Goal: Use online tool/utility: Utilize a website feature to perform a specific function

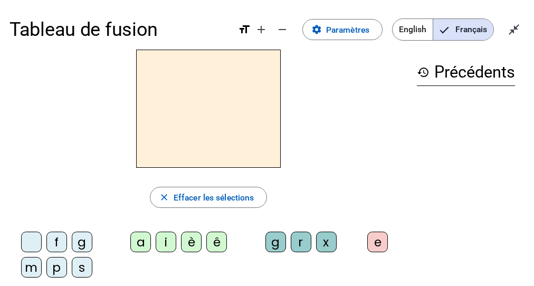
scroll to position [42, 0]
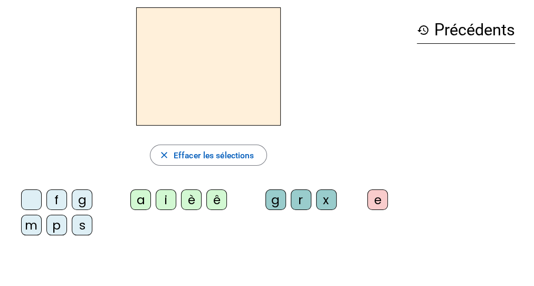
click at [56, 228] on div "p" at bounding box center [56, 225] width 21 height 21
click at [192, 203] on div "è" at bounding box center [191, 200] width 21 height 21
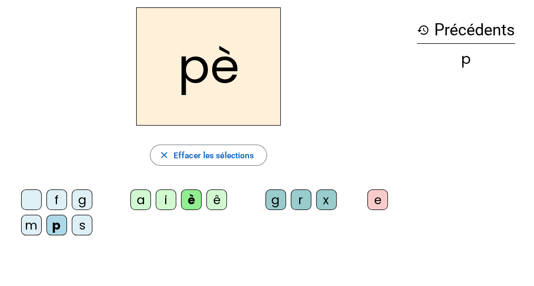
click at [302, 200] on div "r" at bounding box center [301, 200] width 21 height 21
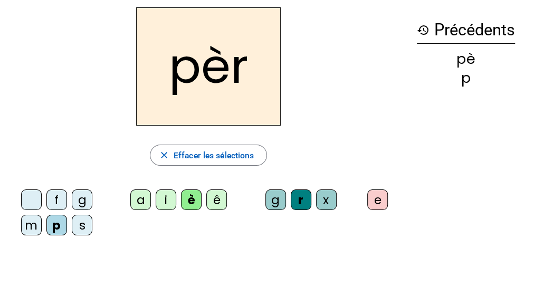
click at [379, 195] on div "e" at bounding box center [377, 200] width 21 height 21
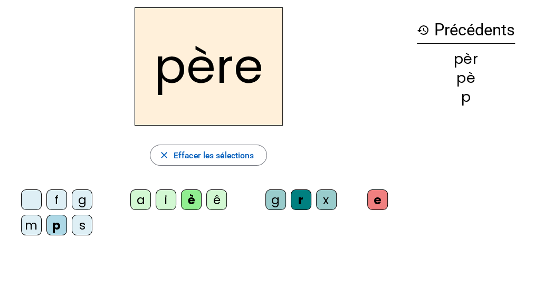
click at [34, 228] on div "m" at bounding box center [31, 225] width 21 height 21
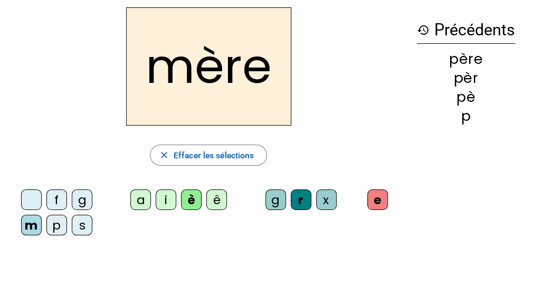
click at [85, 199] on div "g" at bounding box center [82, 200] width 21 height 21
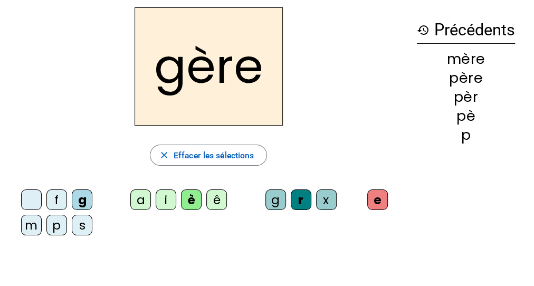
click at [134, 201] on div "a" at bounding box center [140, 200] width 21 height 21
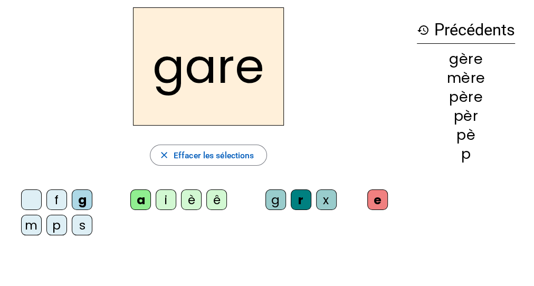
click at [272, 202] on div "g" at bounding box center [276, 200] width 21 height 21
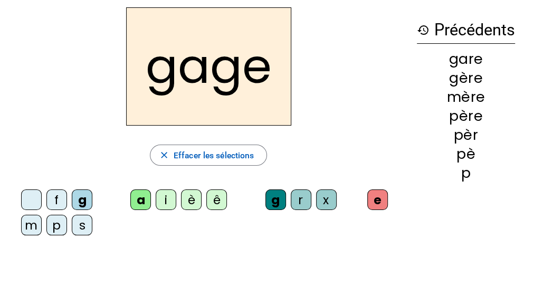
click at [80, 226] on div "s" at bounding box center [82, 225] width 21 height 21
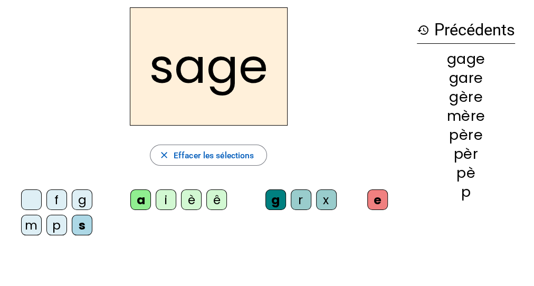
click at [60, 225] on div "p" at bounding box center [56, 225] width 21 height 21
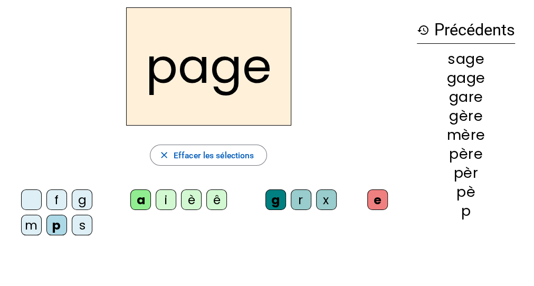
click at [169, 205] on div "i" at bounding box center [166, 200] width 21 height 21
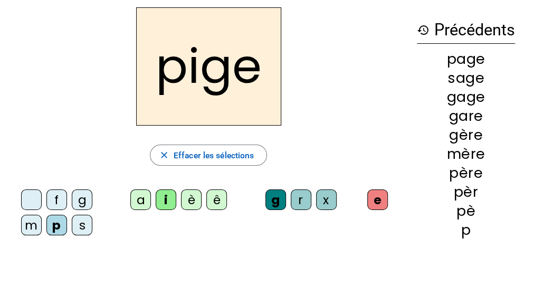
click at [54, 195] on div "f" at bounding box center [56, 200] width 21 height 21
